Goal: Task Accomplishment & Management: Use online tool/utility

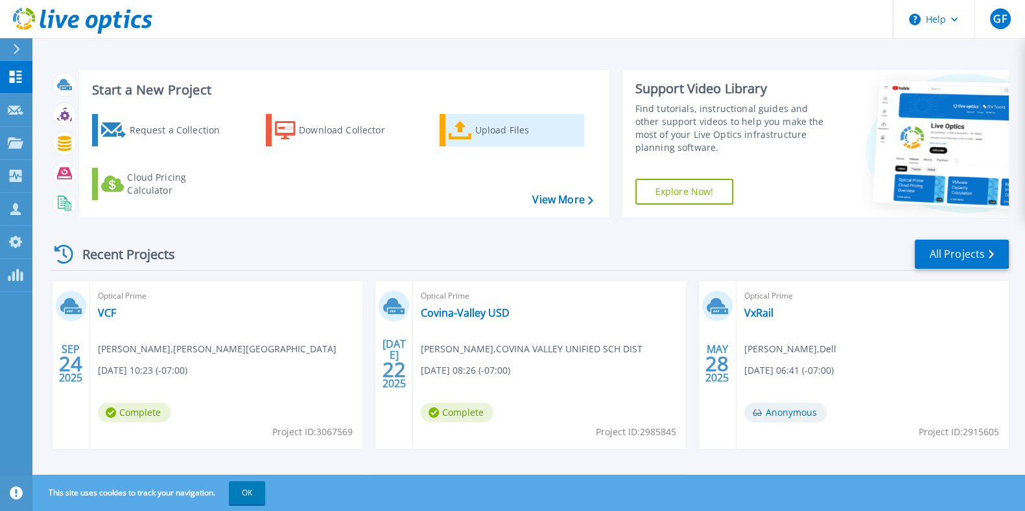
click at [470, 130] on icon at bounding box center [460, 130] width 23 height 19
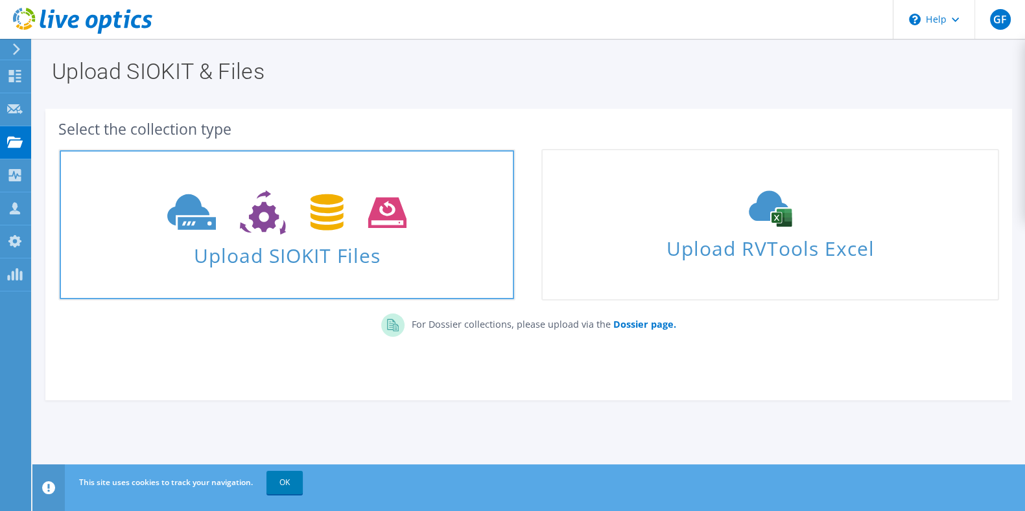
click at [375, 248] on span "Upload SIOKIT Files" at bounding box center [287, 252] width 454 height 28
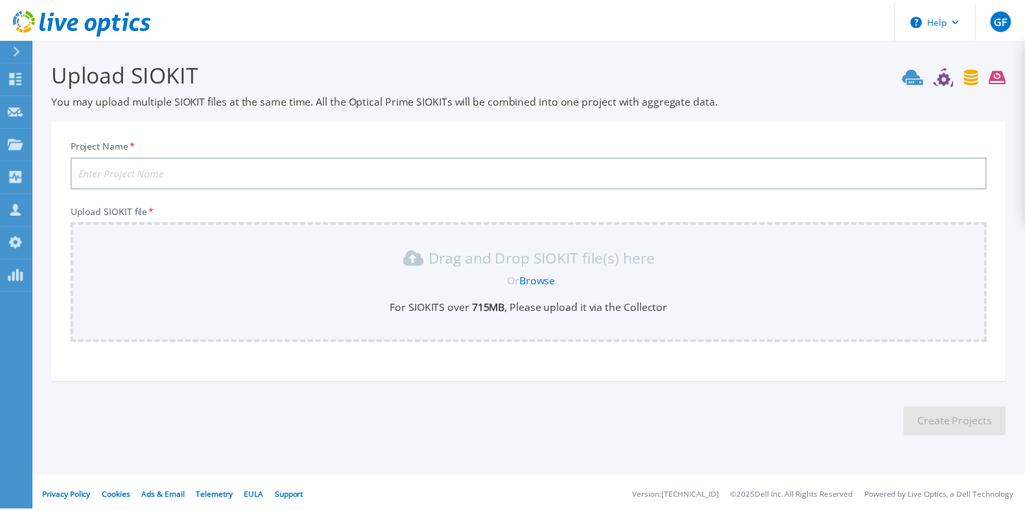
scroll to position [4, 0]
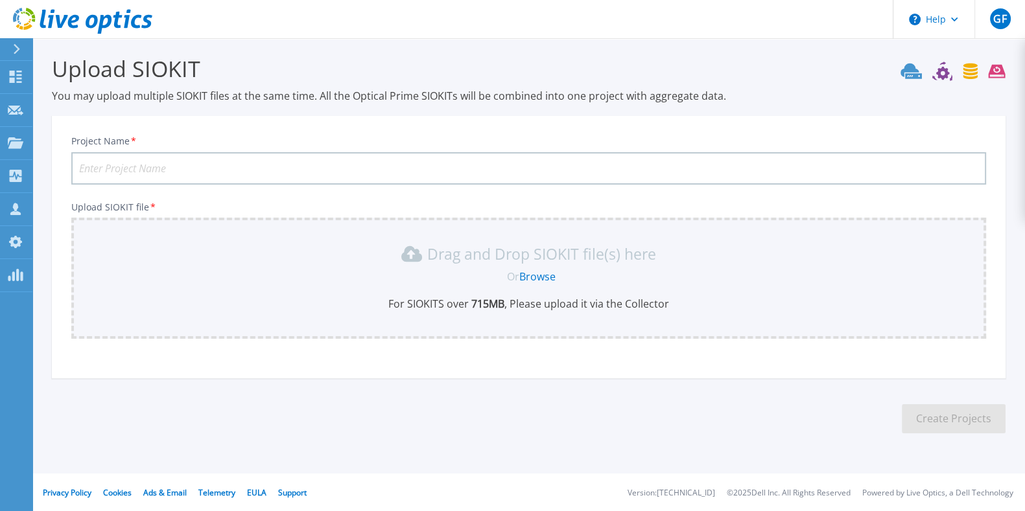
click at [240, 163] on input "Project Name *" at bounding box center [528, 168] width 915 height 32
type input "Rialto USD"
click at [532, 271] on link "Browse" at bounding box center [537, 277] width 36 height 14
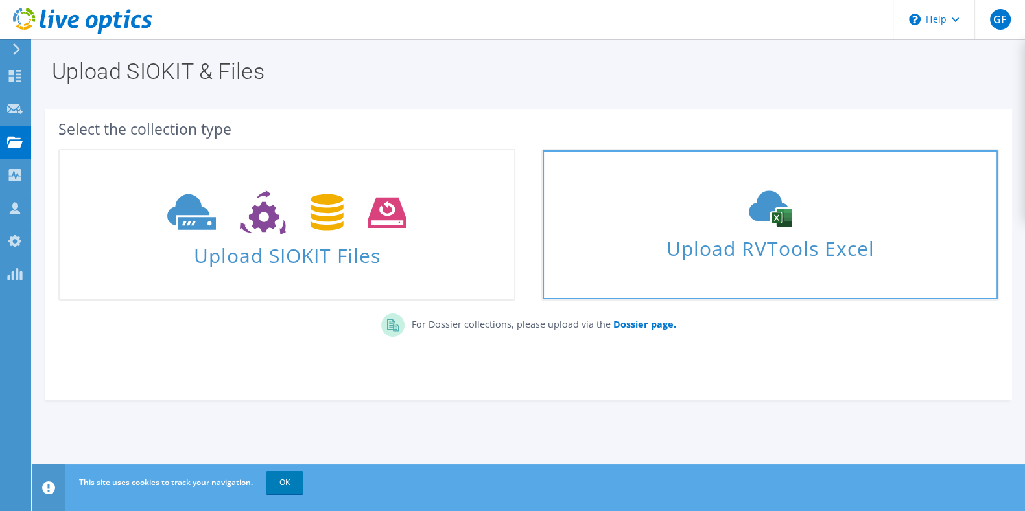
click at [684, 244] on span "Upload RVTools Excel" at bounding box center [770, 245] width 454 height 28
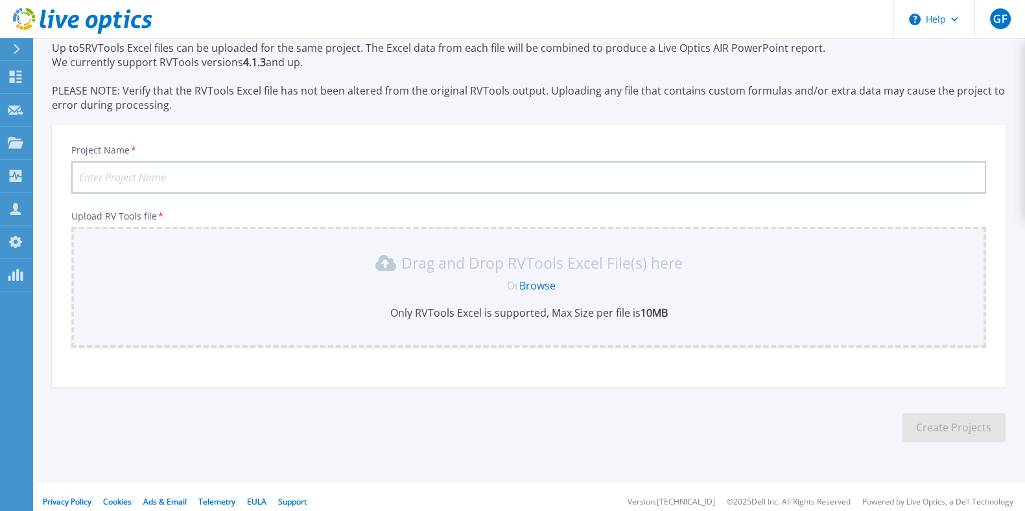
scroll to position [62, 0]
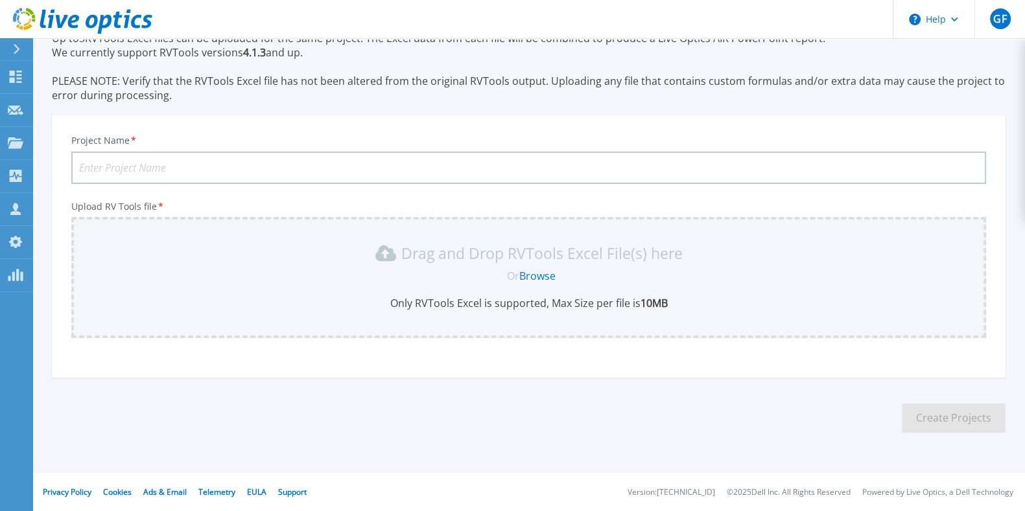
click at [530, 277] on link "Browse" at bounding box center [537, 276] width 36 height 14
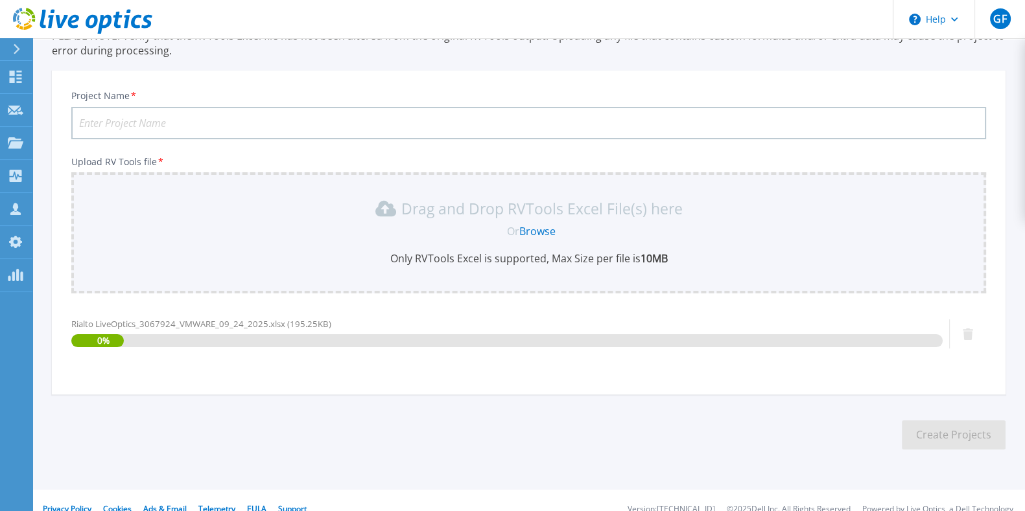
scroll to position [123, 0]
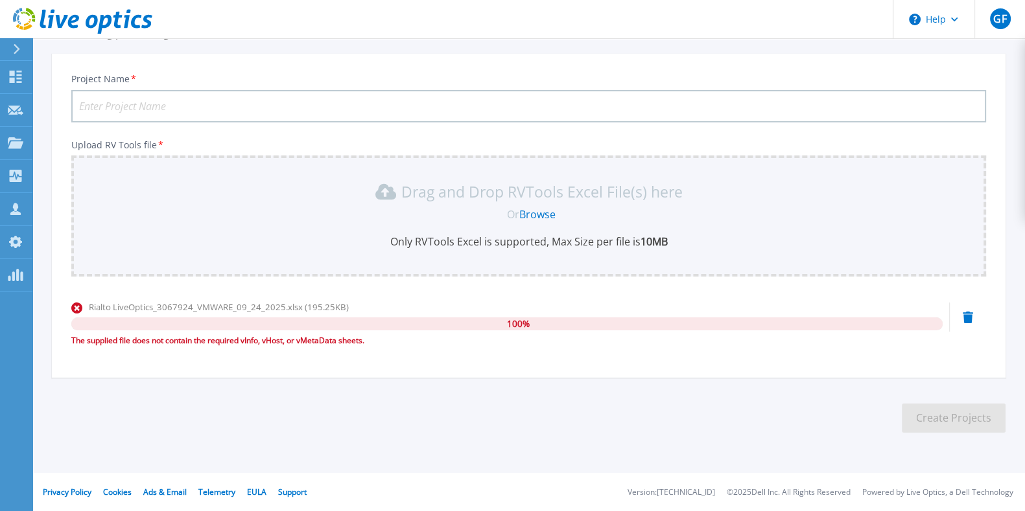
click at [966, 314] on icon at bounding box center [968, 318] width 10 height 12
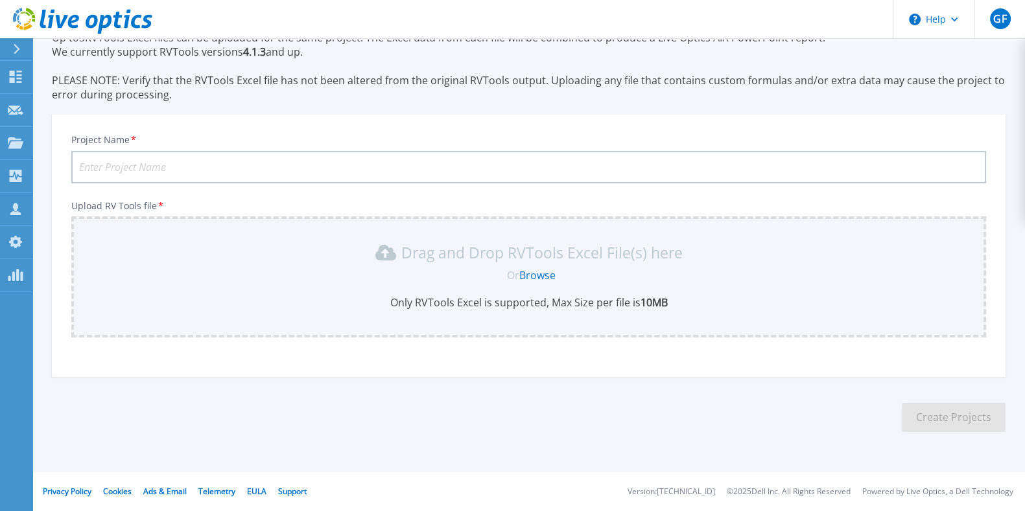
scroll to position [62, 0]
click at [538, 275] on link "Browse" at bounding box center [537, 276] width 36 height 14
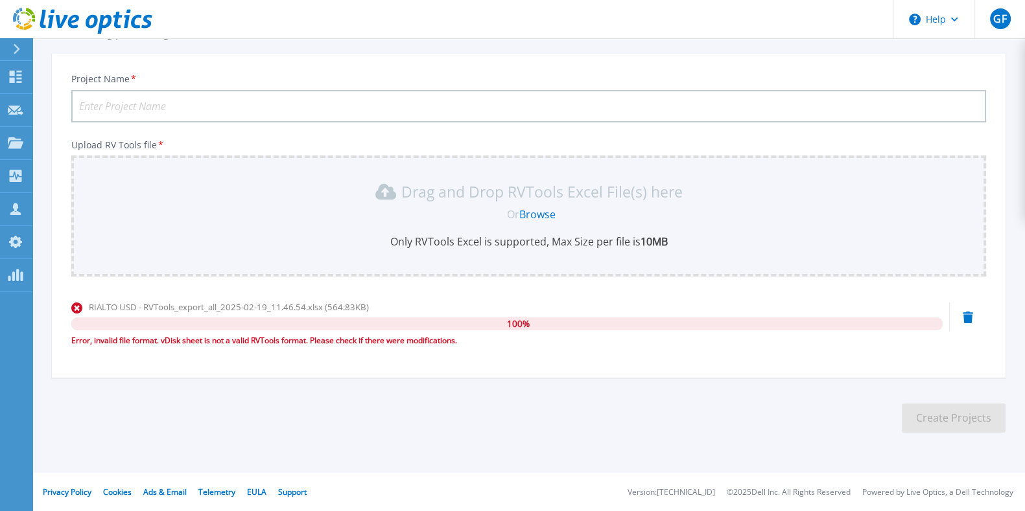
scroll to position [0, 0]
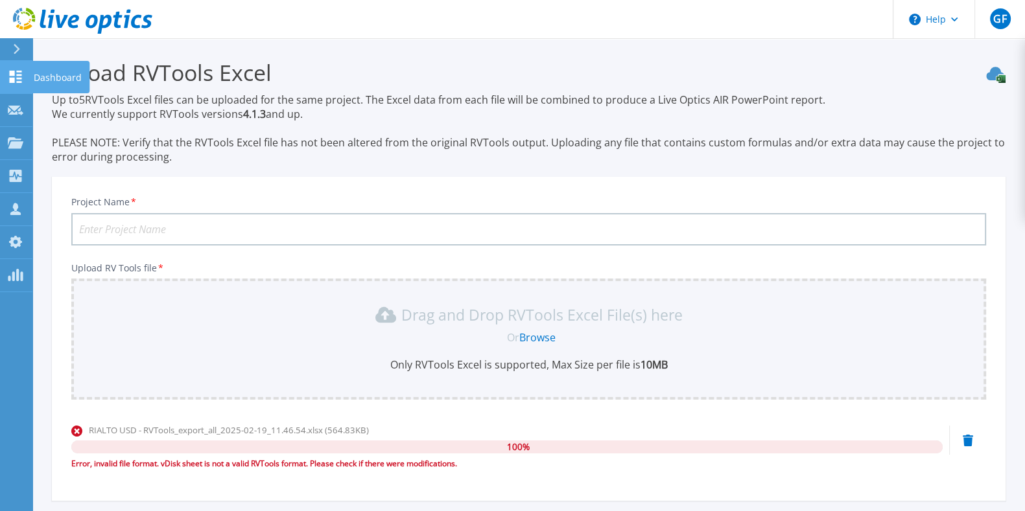
click at [8, 74] on icon at bounding box center [16, 77] width 16 height 12
